Goal: Complete application form

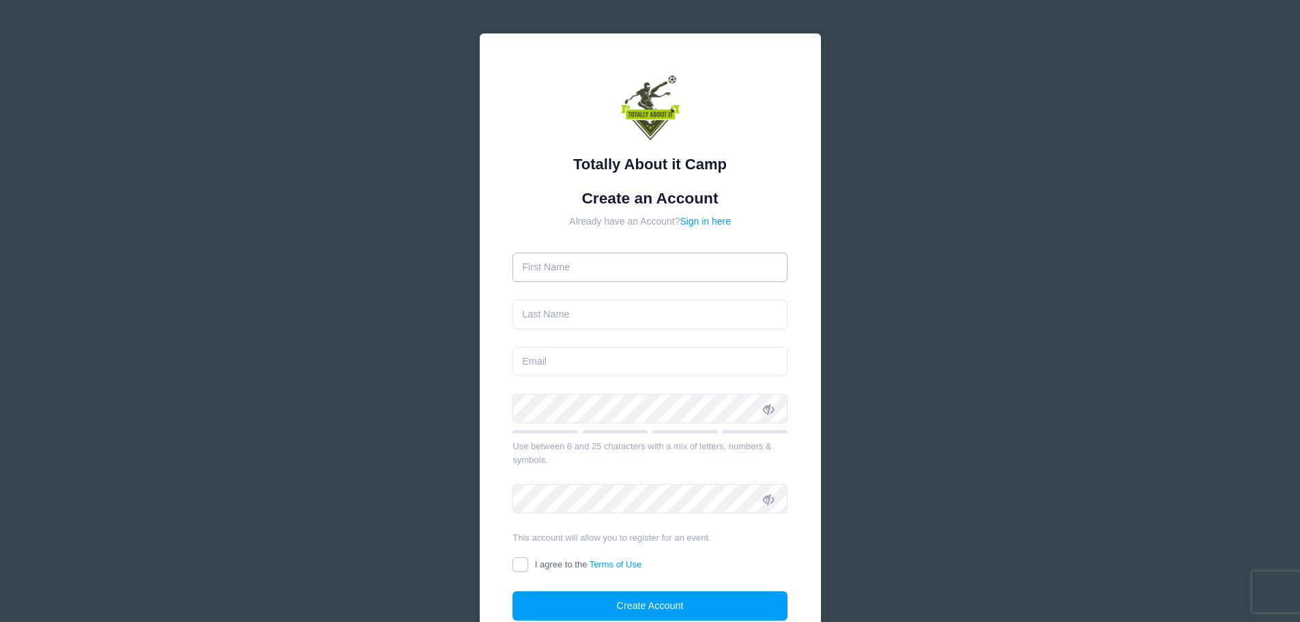
click at [571, 265] on input "text" at bounding box center [649, 266] width 275 height 29
type input "Luis"
type input "Idrobo"
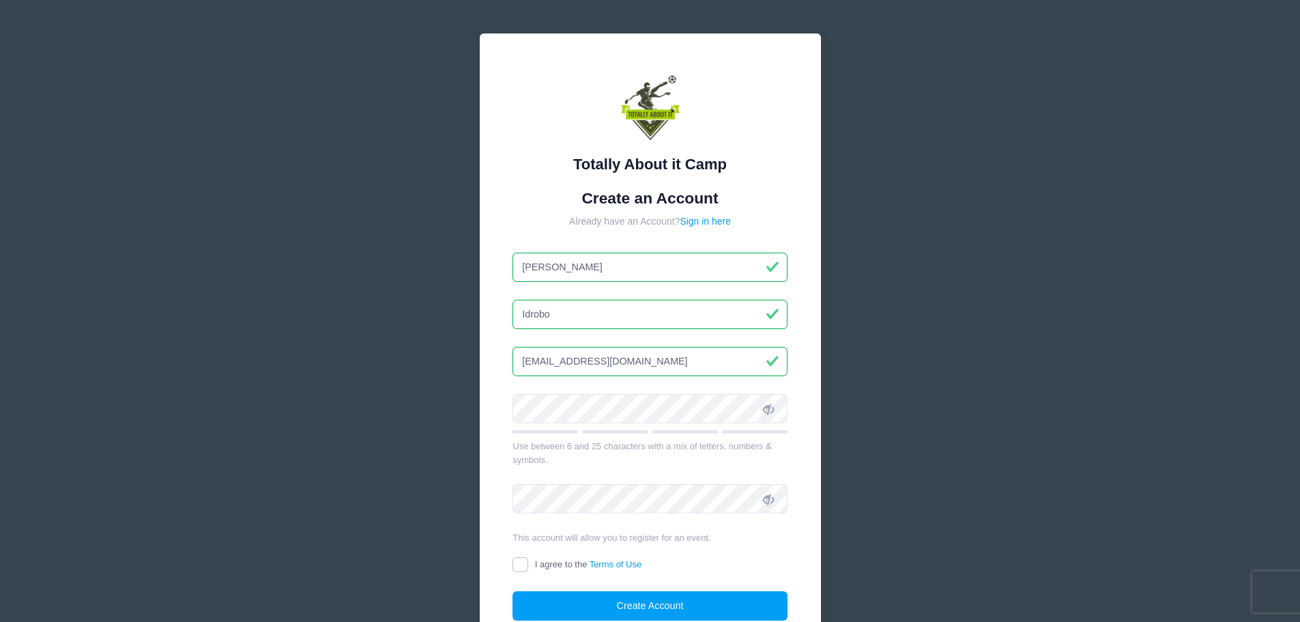
type input "Lhidrobo@gmail.com"
click at [512, 423] on nordpass-icon at bounding box center [512, 423] width 0 height 0
click at [0, 621] on nordpass-autofill-portal at bounding box center [0, 622] width 0 height 0
click at [525, 561] on input "I agree to the Terms of Use" at bounding box center [520, 565] width 16 height 16
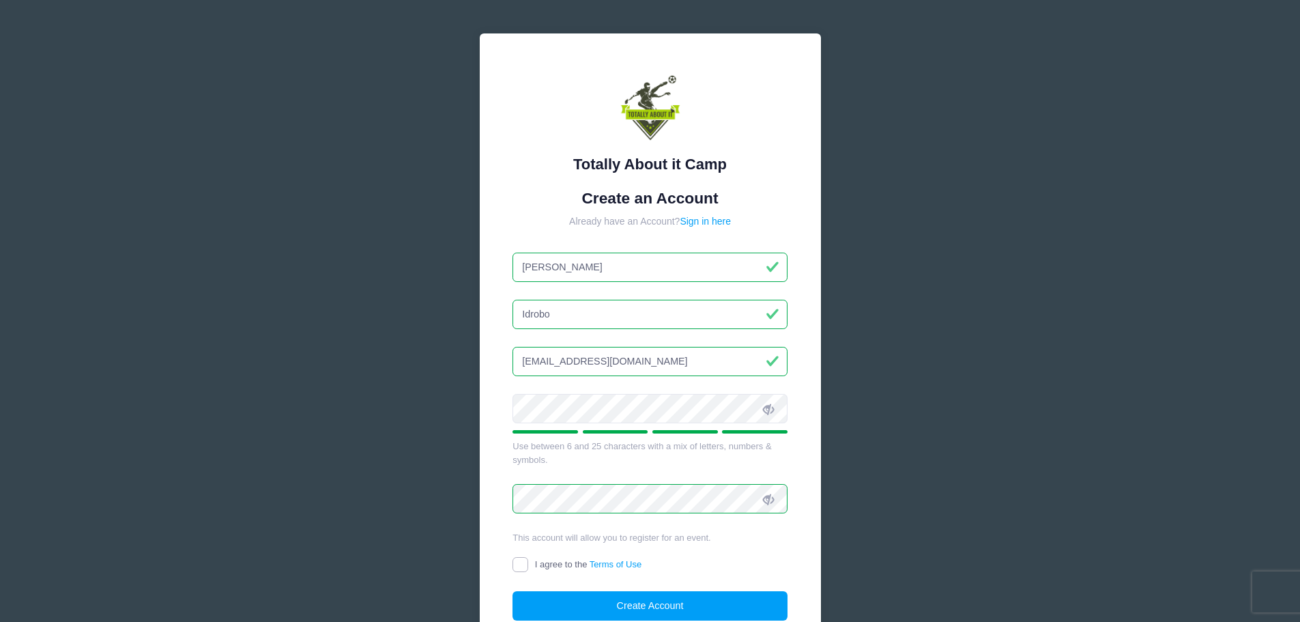
checkbox input "true"
click at [0, 621] on nordpass-portal at bounding box center [0, 622] width 0 height 0
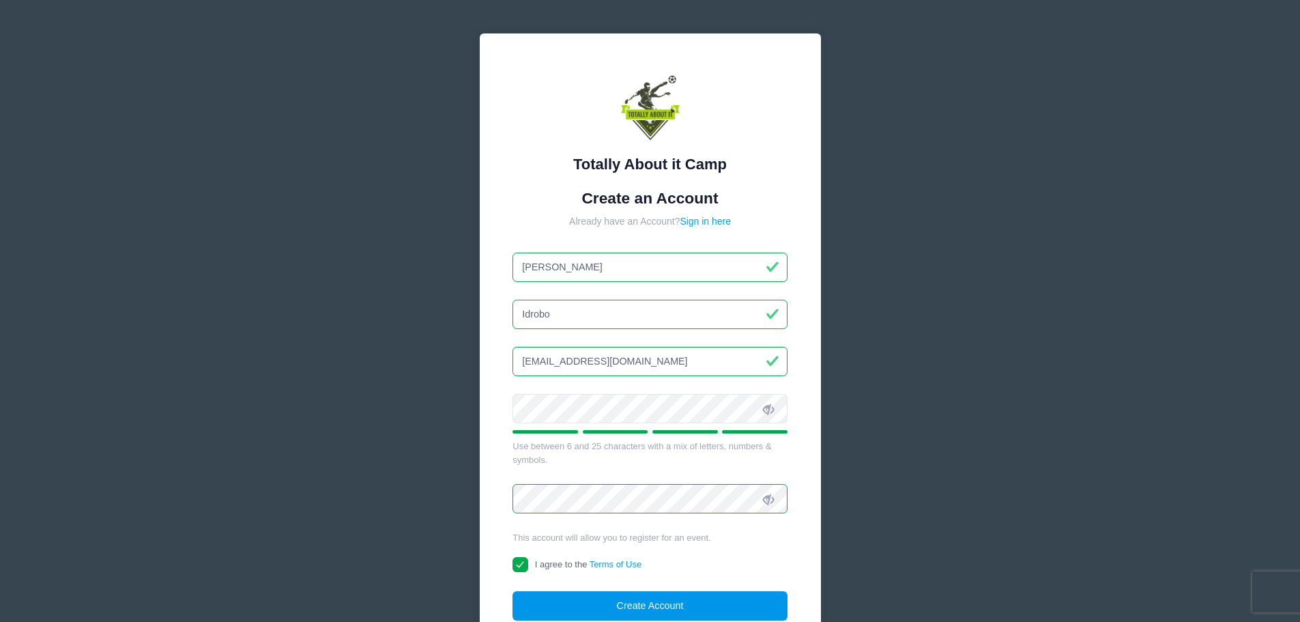
click at [665, 604] on button "Create Account" at bounding box center [649, 605] width 275 height 29
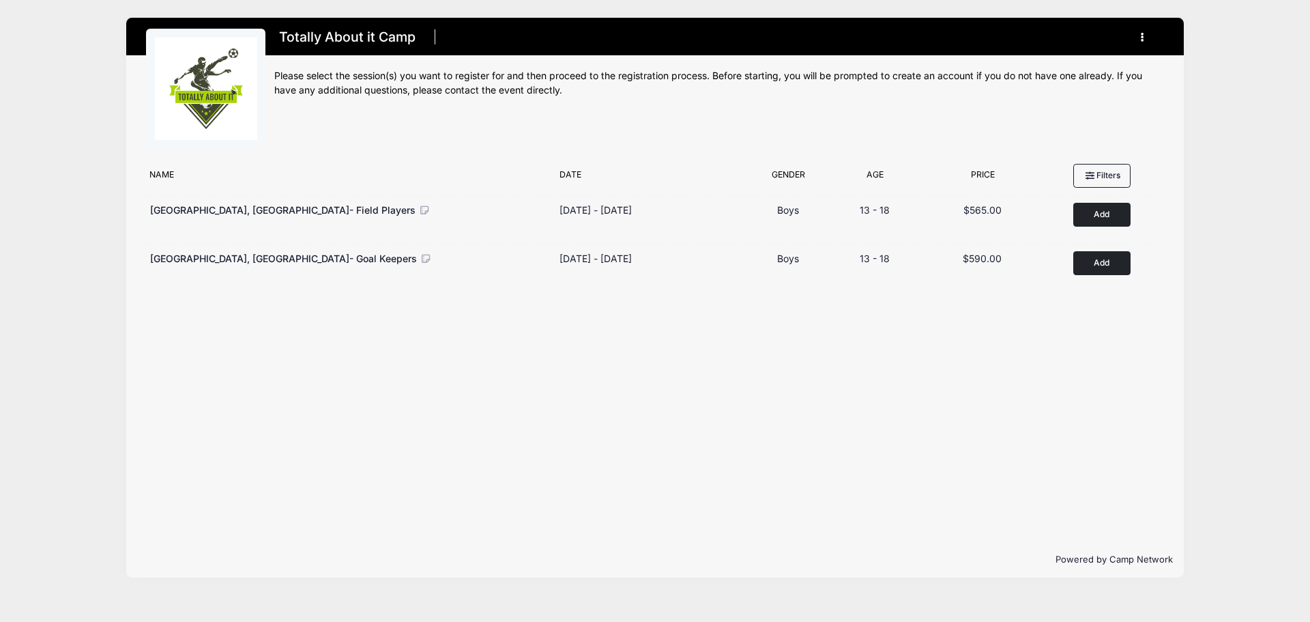
click at [1144, 38] on button "button" at bounding box center [1145, 37] width 37 height 24
click at [1051, 65] on link "My Account" at bounding box center [1079, 71] width 158 height 26
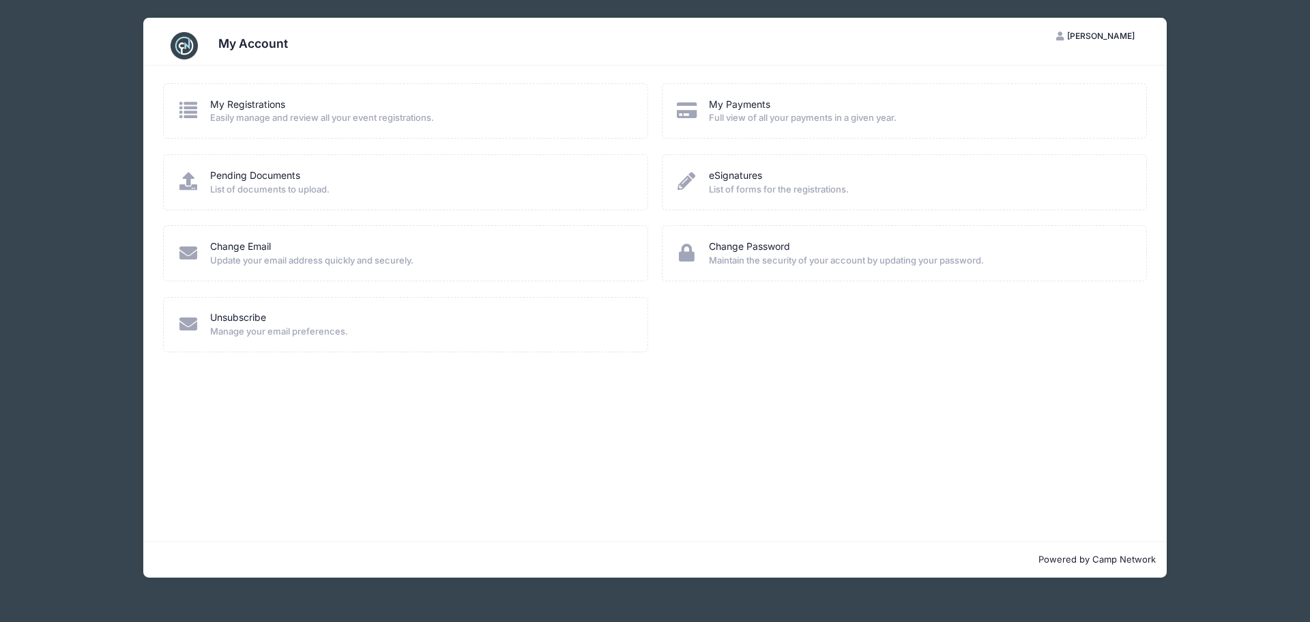
click at [1247, 77] on div "My Account LI Luis Idrobo My Account Logout My Registrations Easily manage and …" at bounding box center [655, 297] width 1228 height 595
click at [185, 37] on img at bounding box center [184, 45] width 27 height 27
drag, startPoint x: 84, startPoint y: 61, endPoint x: 84, endPoint y: 38, distance: 22.5
click at [87, 61] on div "My Account [PERSON_NAME] My Account Logout My Registrations Easily manage and r…" at bounding box center [655, 297] width 1228 height 595
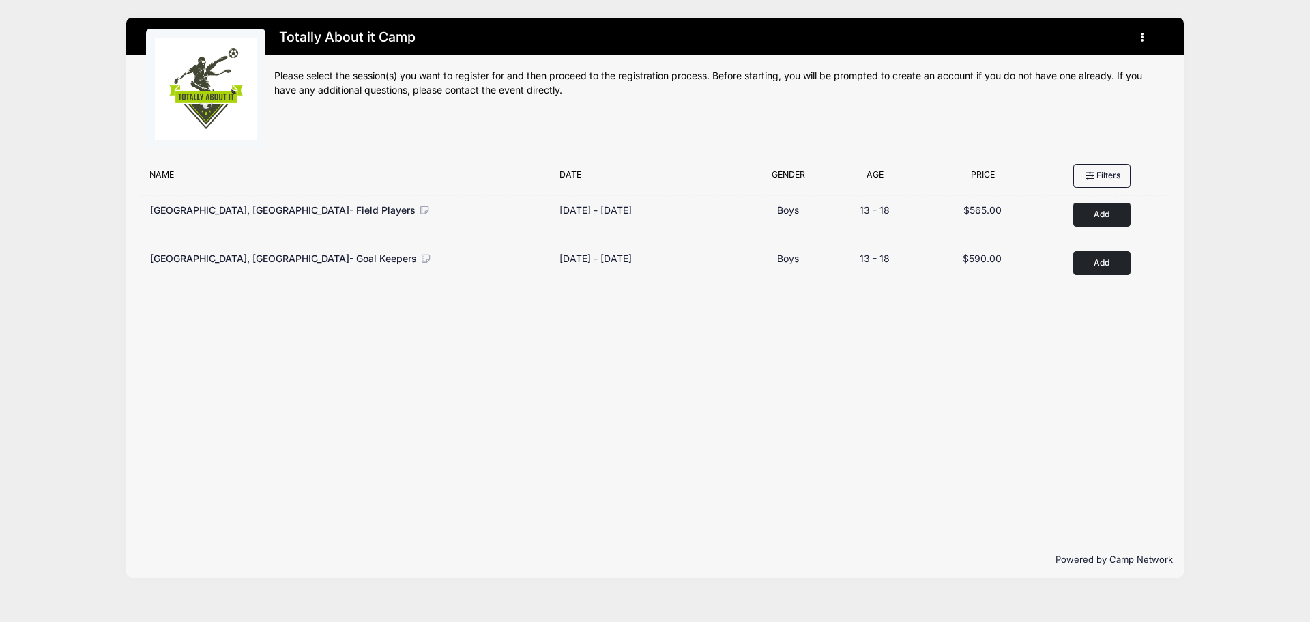
drag, startPoint x: 199, startPoint y: 74, endPoint x: 104, endPoint y: 4, distance: 118.2
click at [199, 75] on img at bounding box center [206, 89] width 102 height 102
